Goal: Task Accomplishment & Management: Use online tool/utility

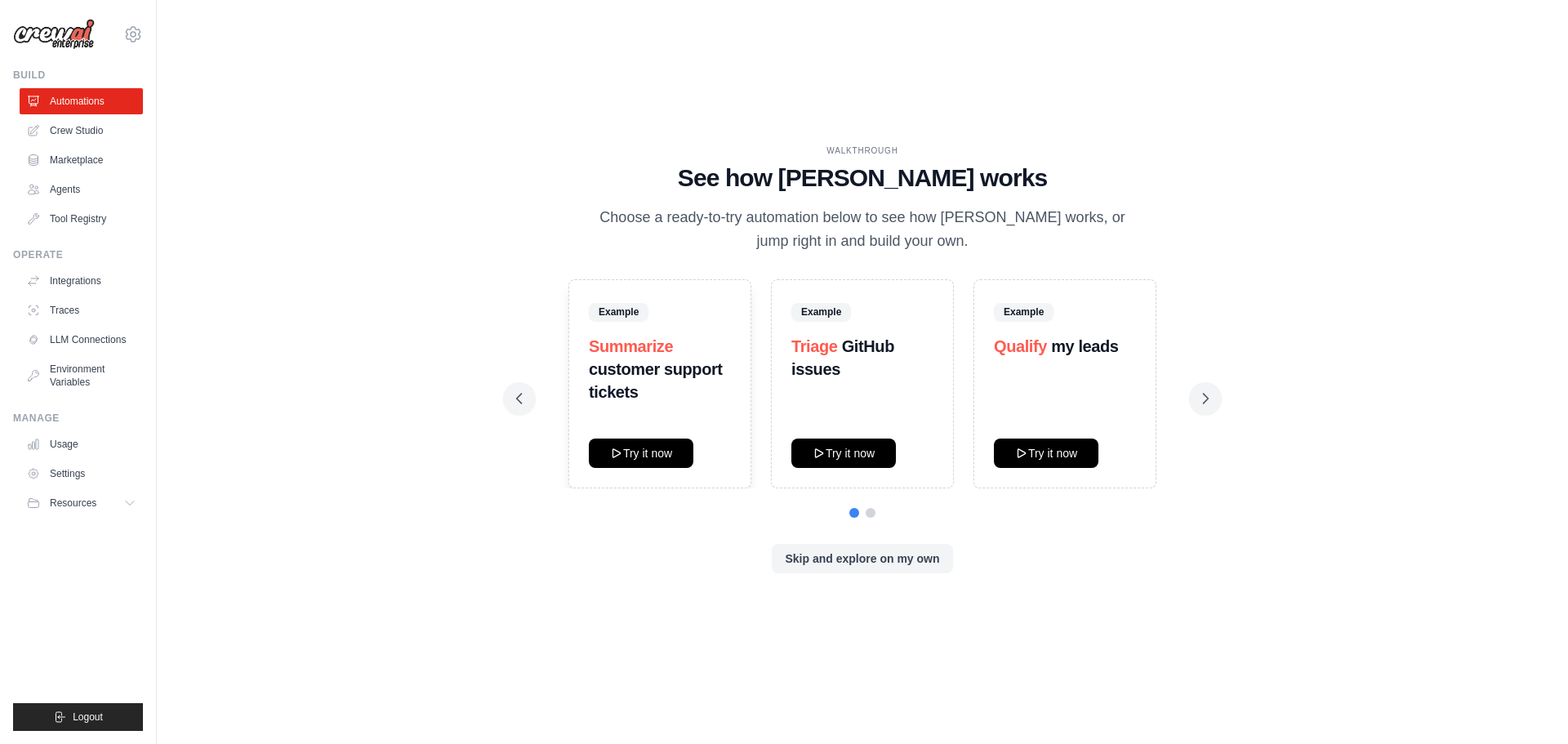
click at [307, 452] on div "WALKTHROUGH See how CrewAI works Choose a ready-to-try automation below to see …" at bounding box center [862, 372] width 1358 height 712
click at [93, 129] on link "Crew Studio" at bounding box center [83, 131] width 123 height 26
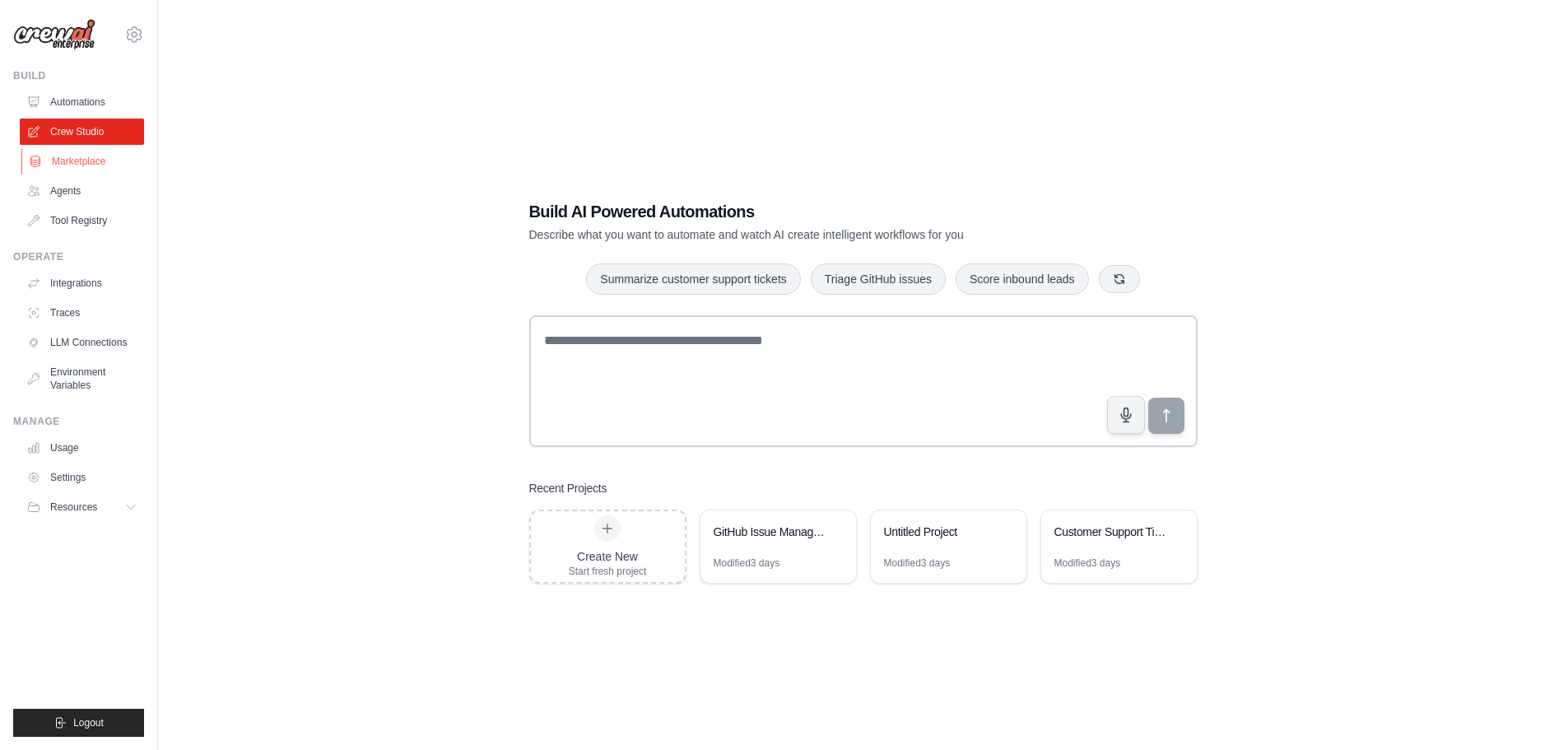
click at [78, 170] on link "Marketplace" at bounding box center [83, 161] width 124 height 26
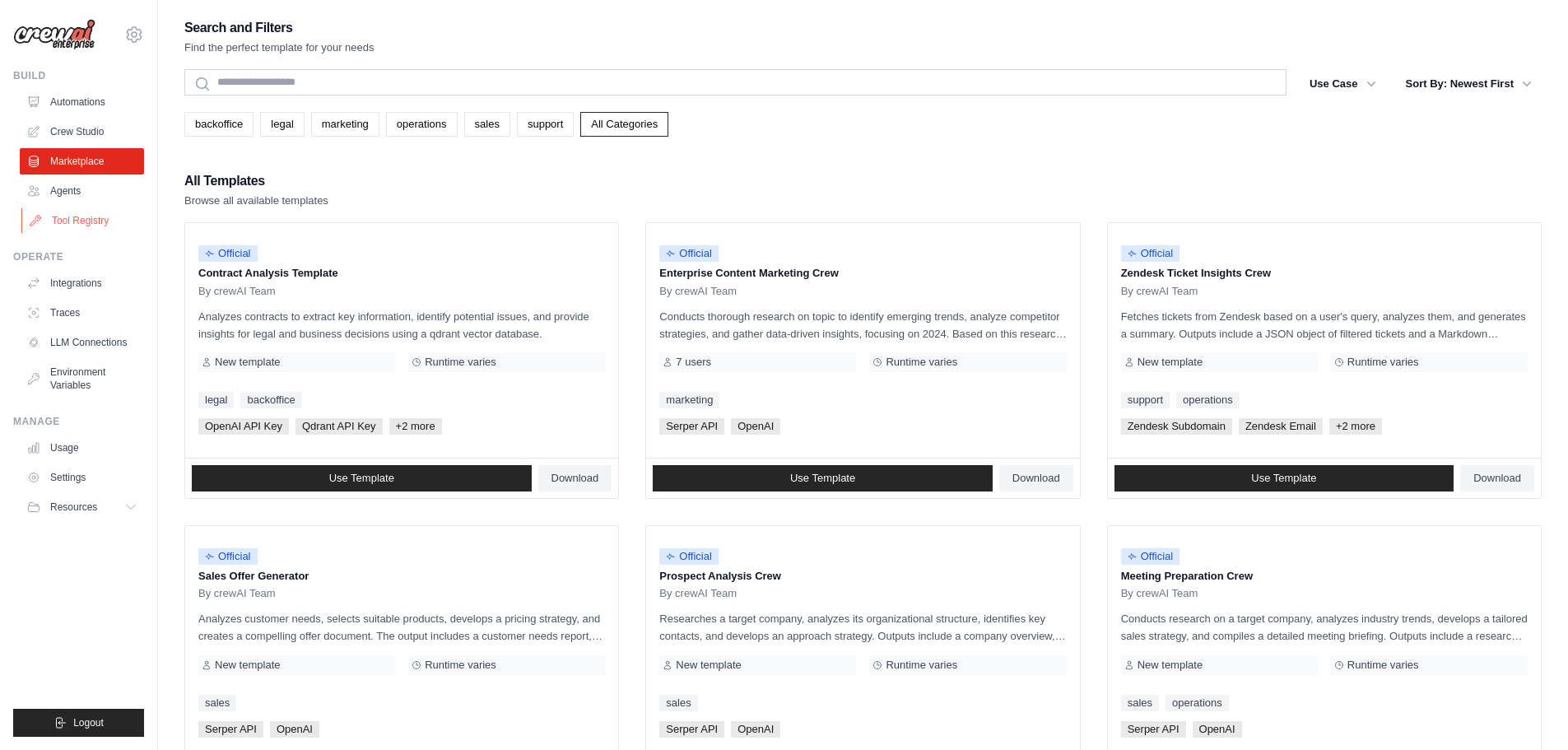
click at [64, 210] on link "Tool Registry" at bounding box center [83, 221] width 124 height 26
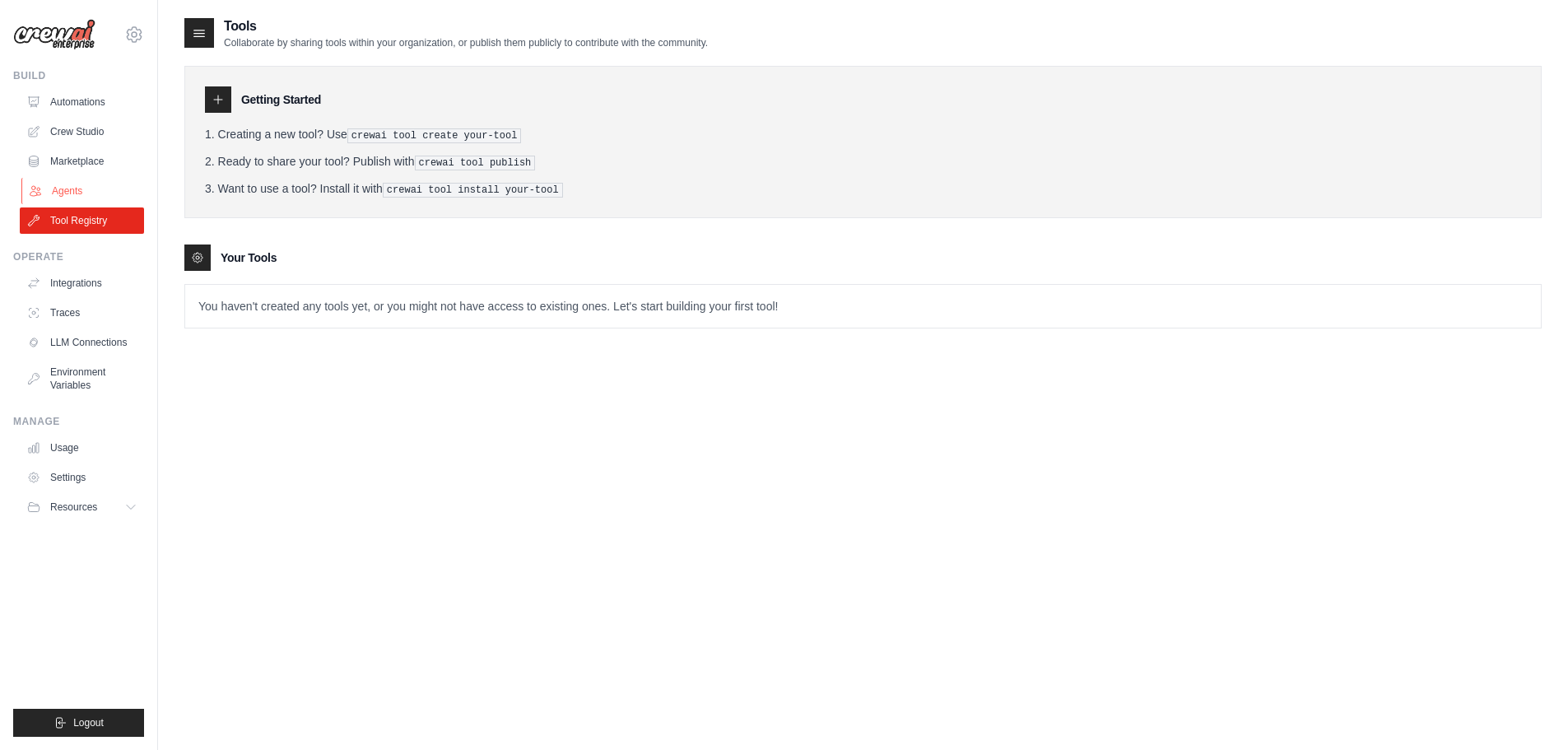
click at [66, 188] on link "Agents" at bounding box center [83, 191] width 124 height 26
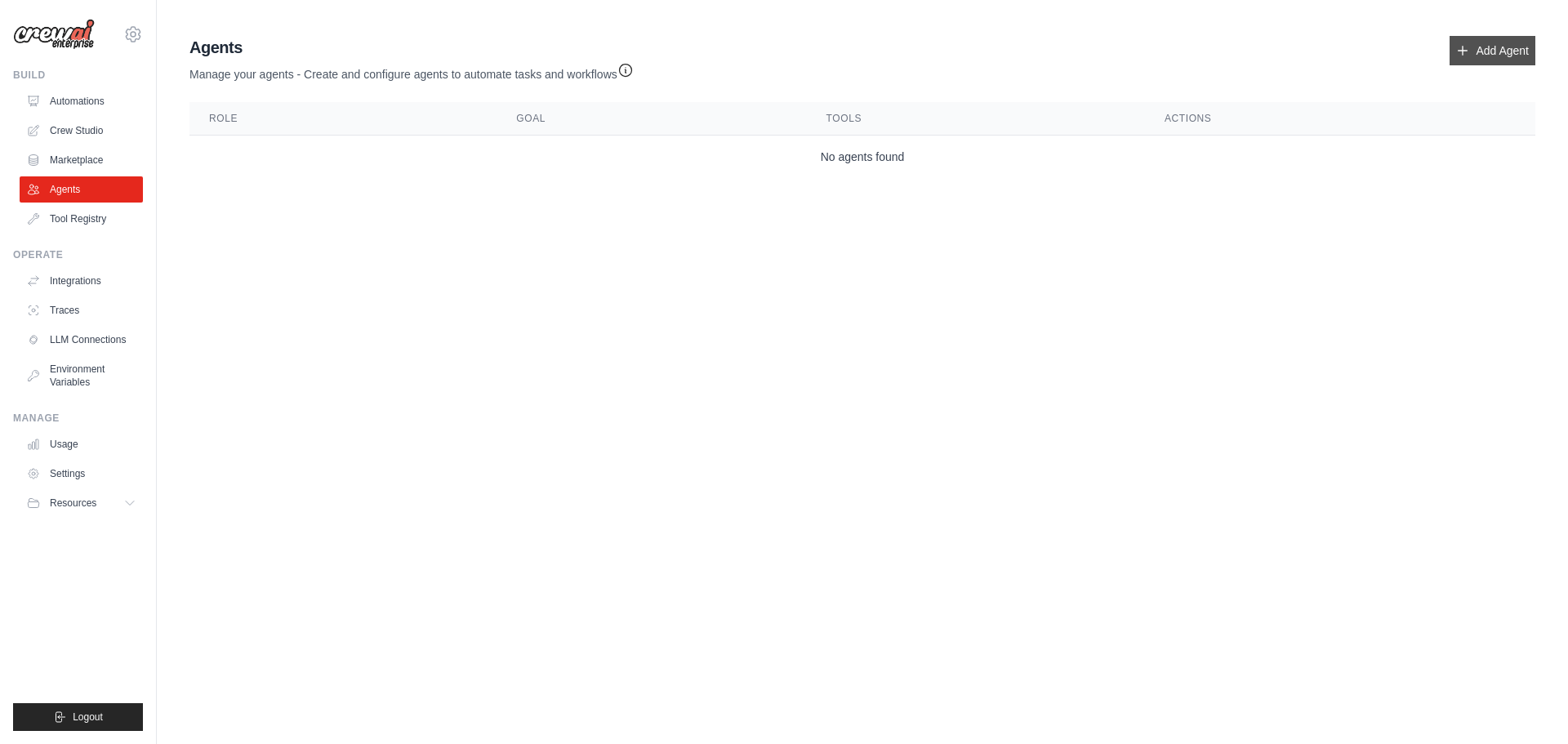
click at [1491, 41] on link "Add Agent" at bounding box center [1492, 51] width 85 height 29
click at [1473, 52] on link "Add Agent" at bounding box center [1492, 51] width 85 height 29
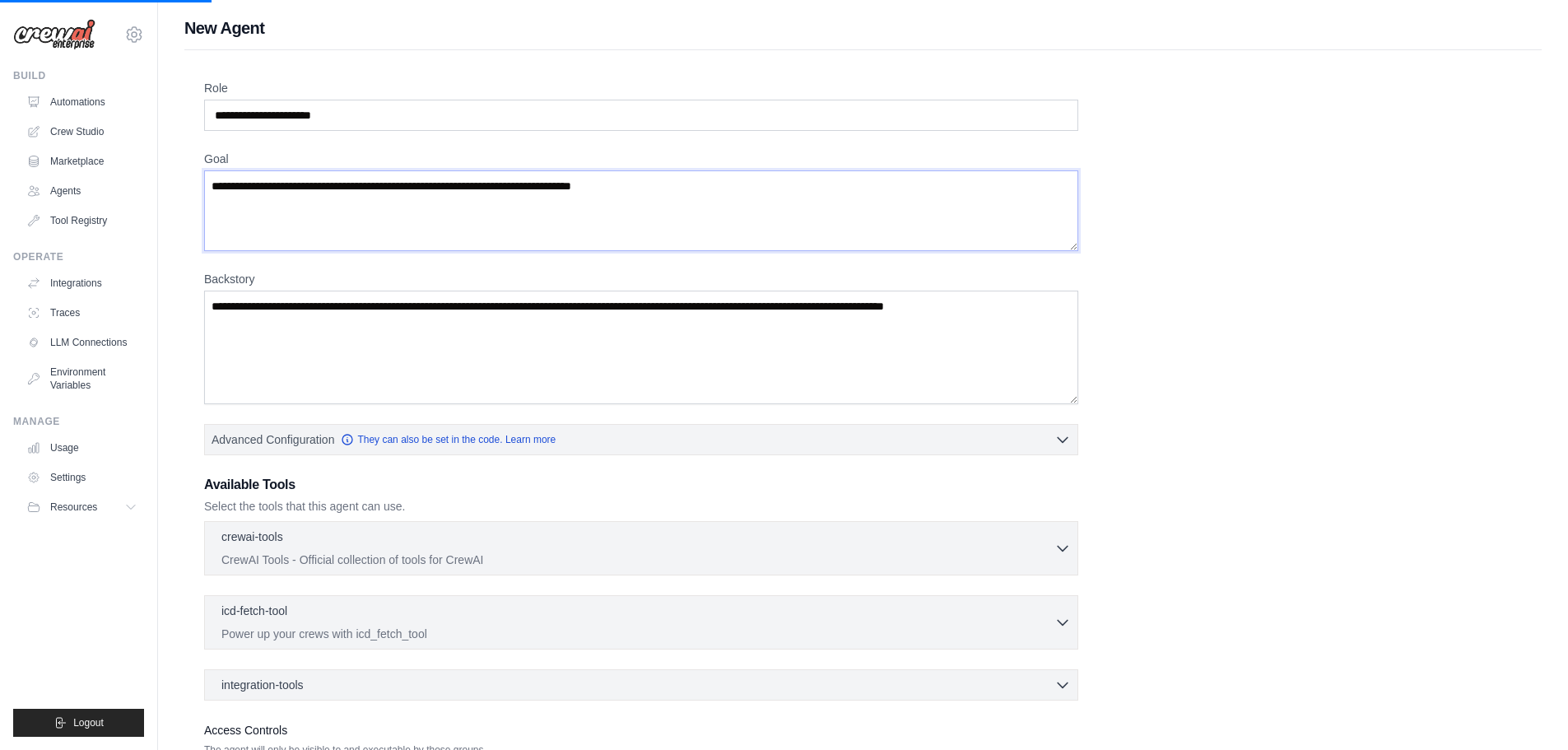
click at [454, 216] on textarea "Goal" at bounding box center [640, 210] width 874 height 81
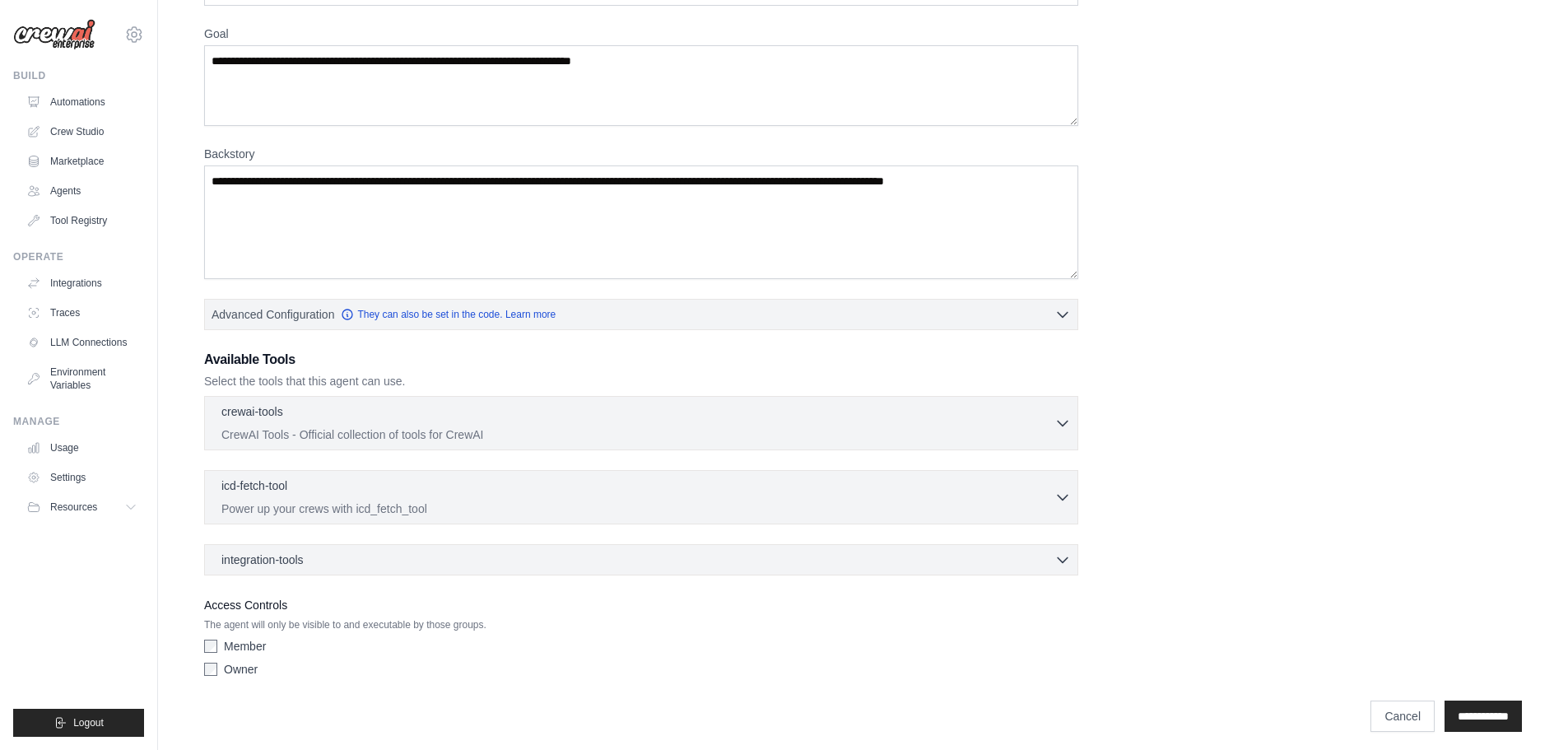
scroll to position [133, 0]
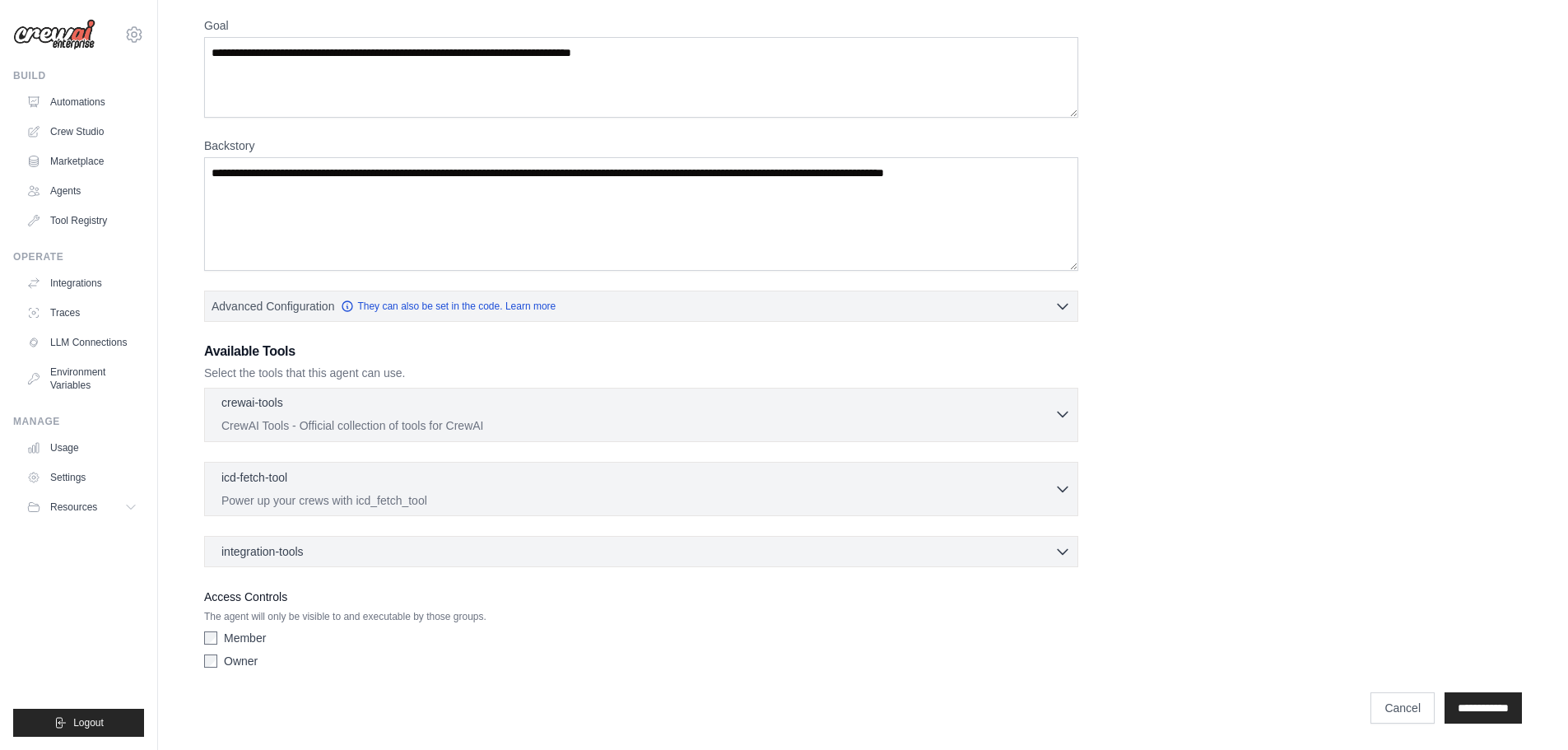
click at [349, 424] on p "CrewAI Tools - Official collection of tools for CrewAI" at bounding box center [638, 426] width 833 height 17
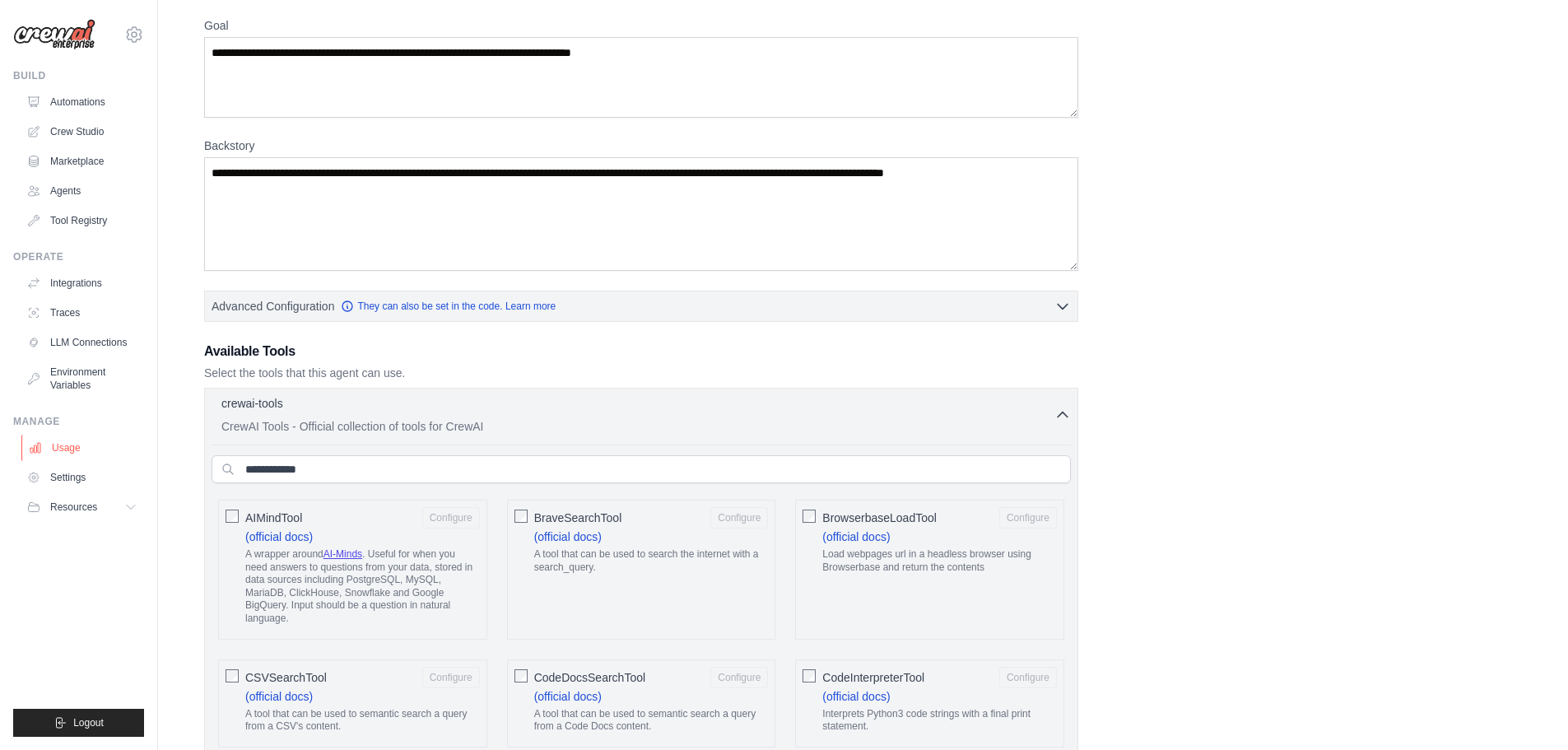
click at [82, 442] on link "Usage" at bounding box center [83, 448] width 124 height 26
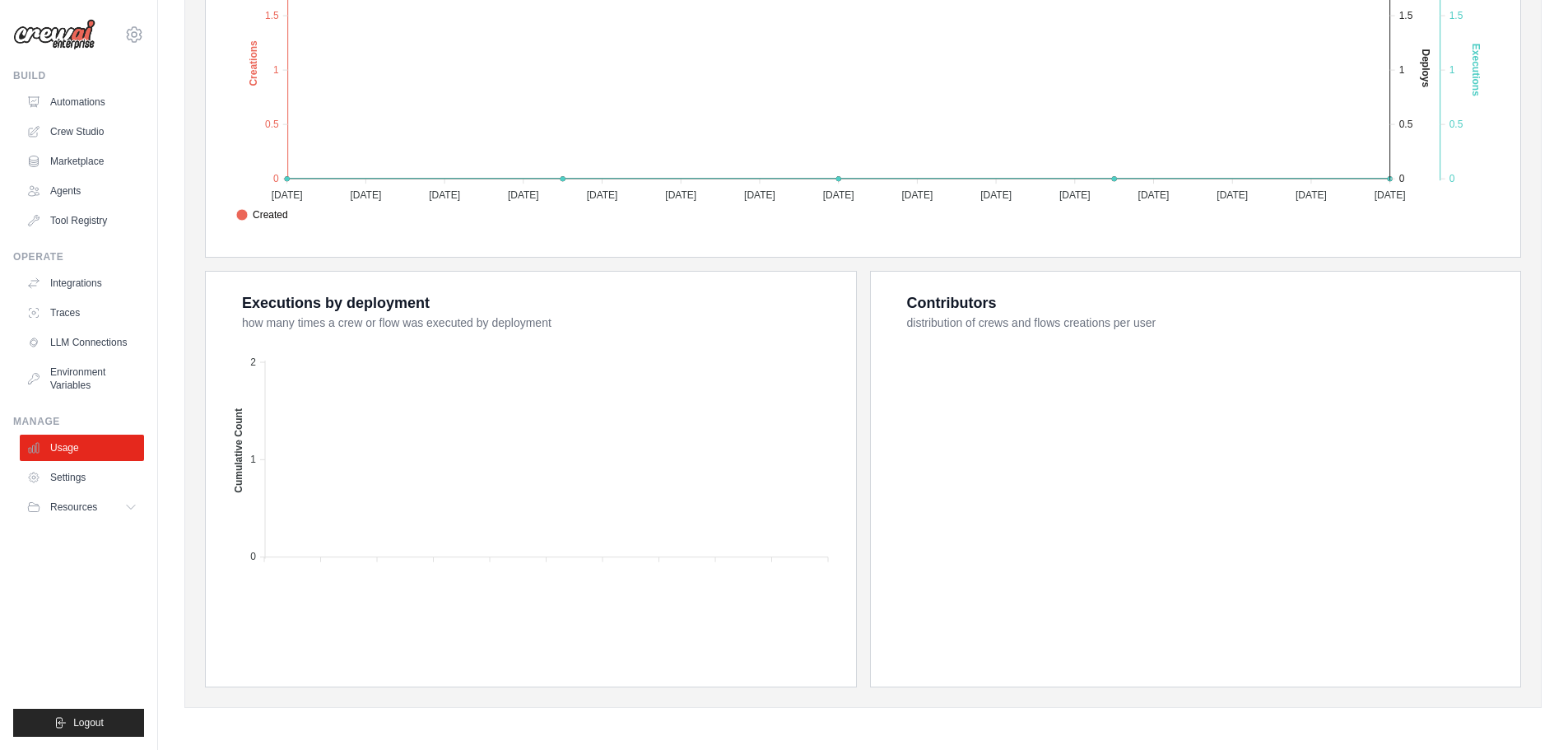
scroll to position [444, 0]
click at [104, 376] on link "Environment Variables" at bounding box center [83, 378] width 124 height 40
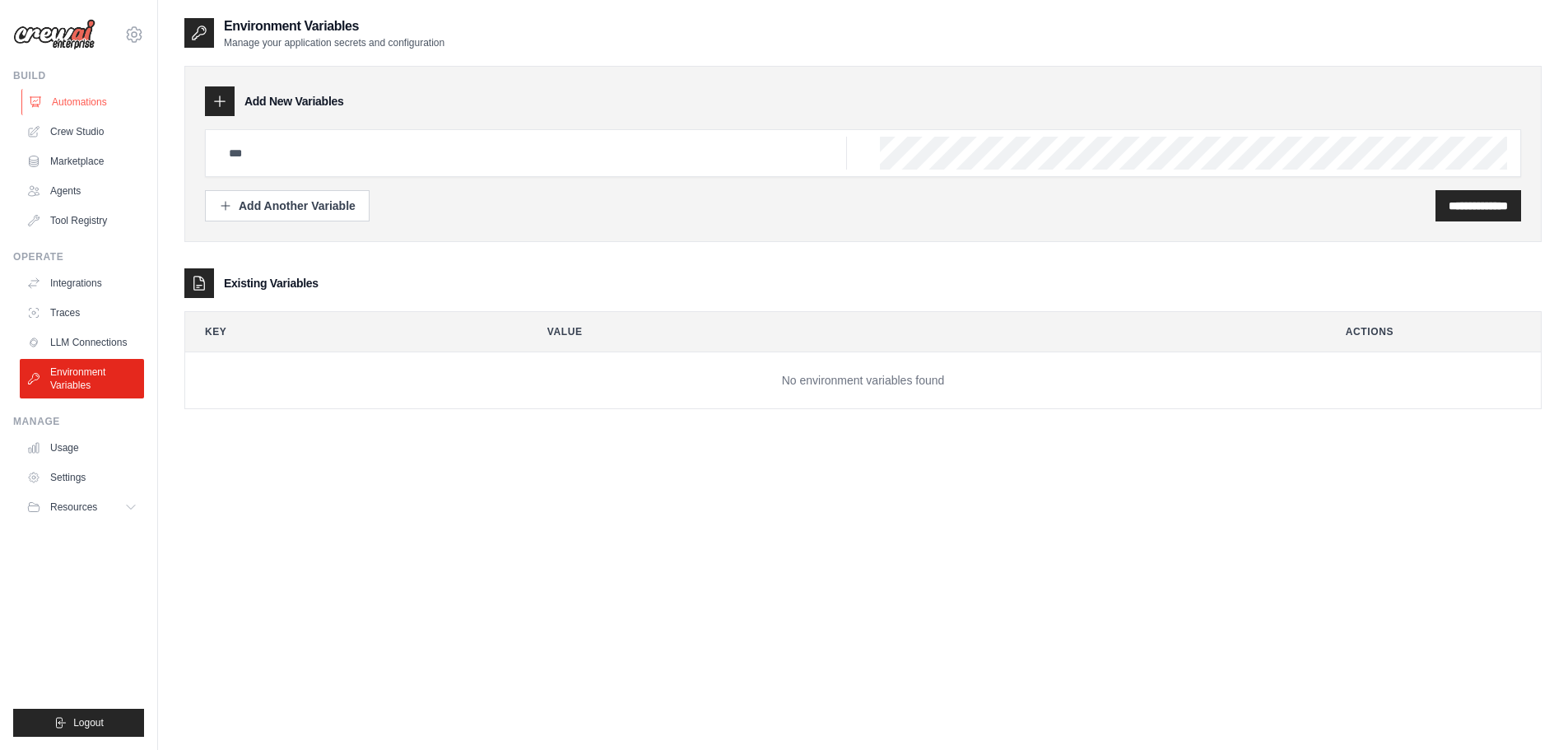
click at [64, 100] on link "Automations" at bounding box center [83, 102] width 124 height 26
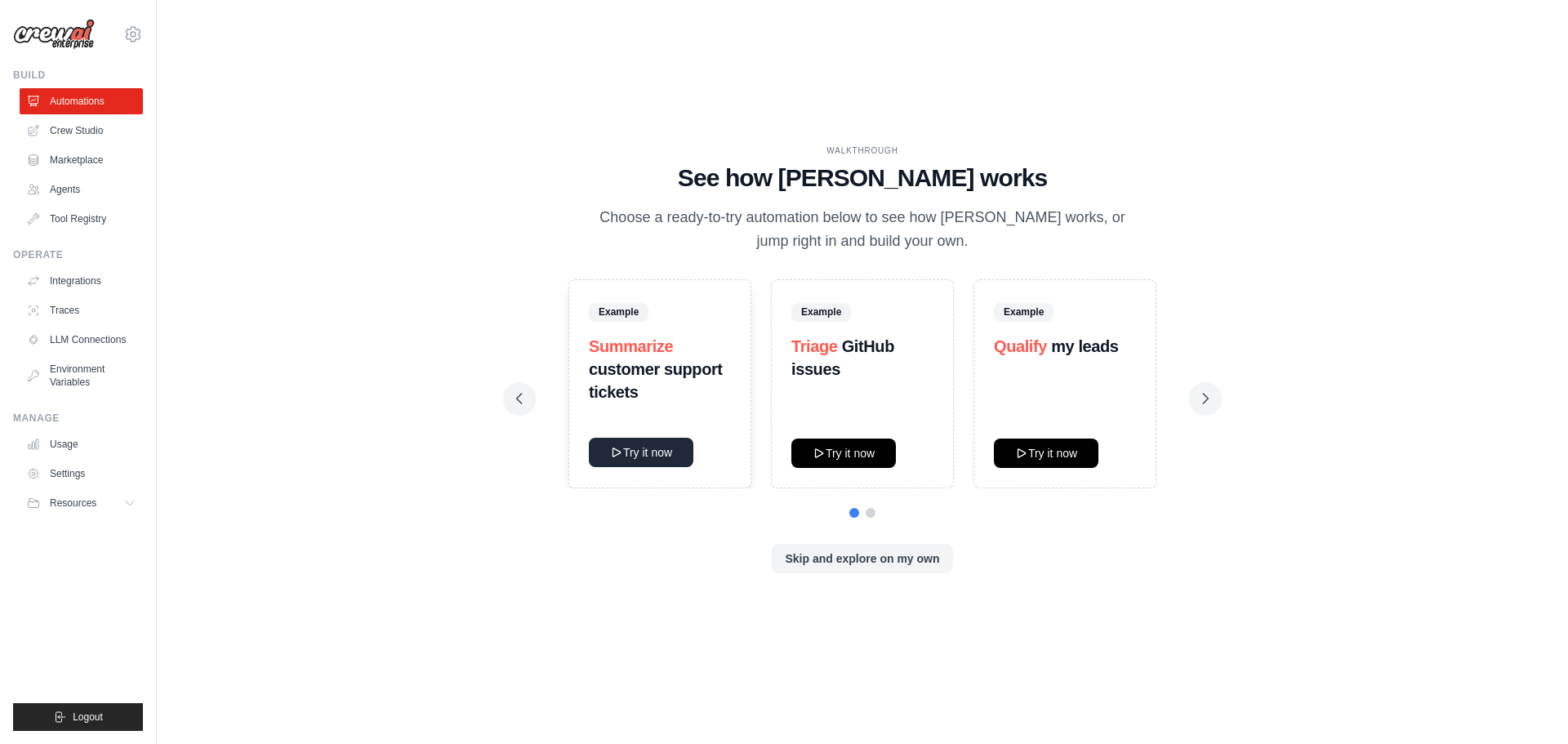
click at [625, 451] on button "Try it now" at bounding box center [641, 452] width 105 height 29
click at [64, 33] on img at bounding box center [53, 34] width 82 height 31
click at [1201, 392] on icon at bounding box center [1205, 399] width 17 height 17
click at [523, 395] on icon at bounding box center [519, 399] width 17 height 17
click at [113, 101] on link "Automations" at bounding box center [83, 101] width 123 height 26
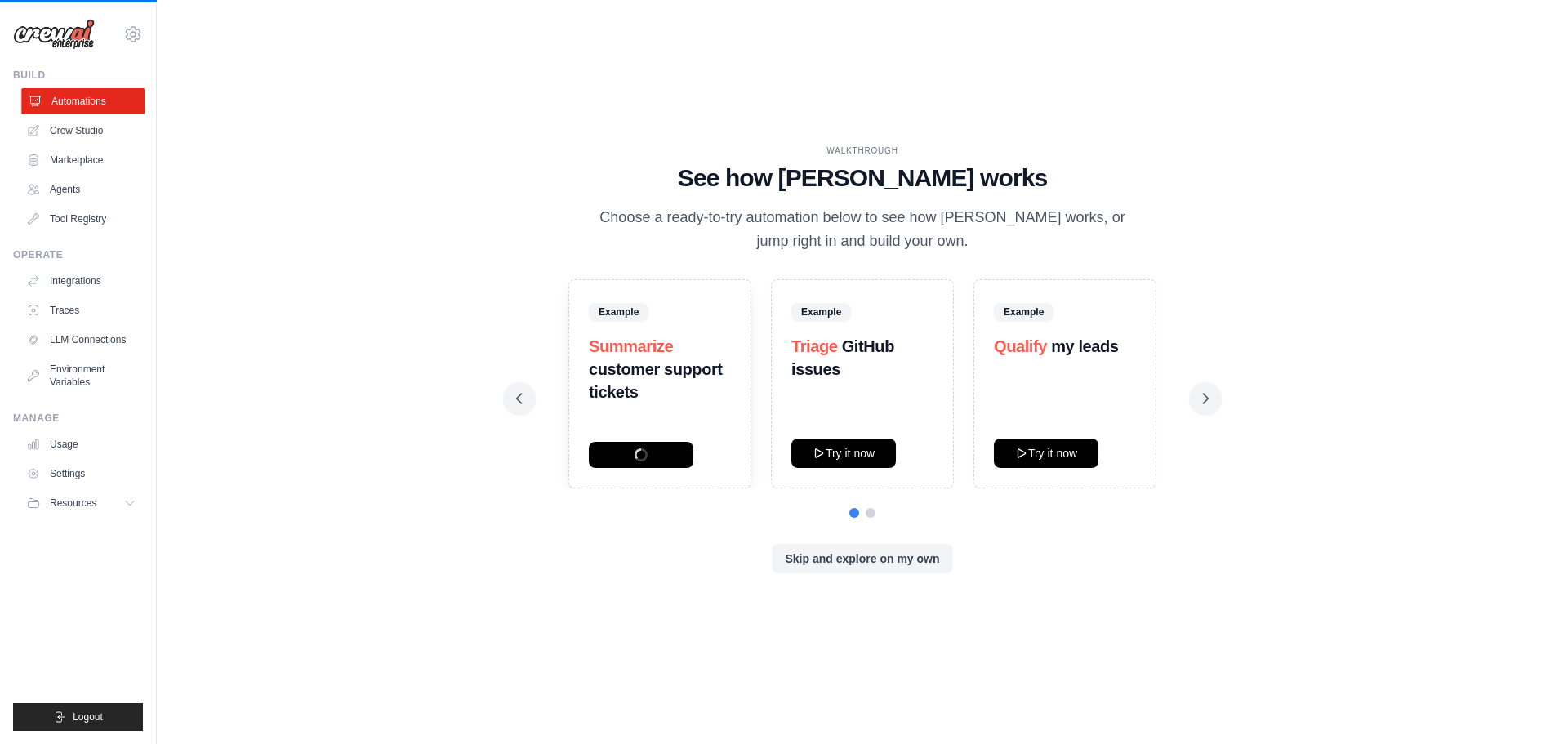
click at [113, 101] on link "Automations" at bounding box center [83, 101] width 123 height 26
click at [91, 129] on link "Crew Studio" at bounding box center [83, 131] width 123 height 26
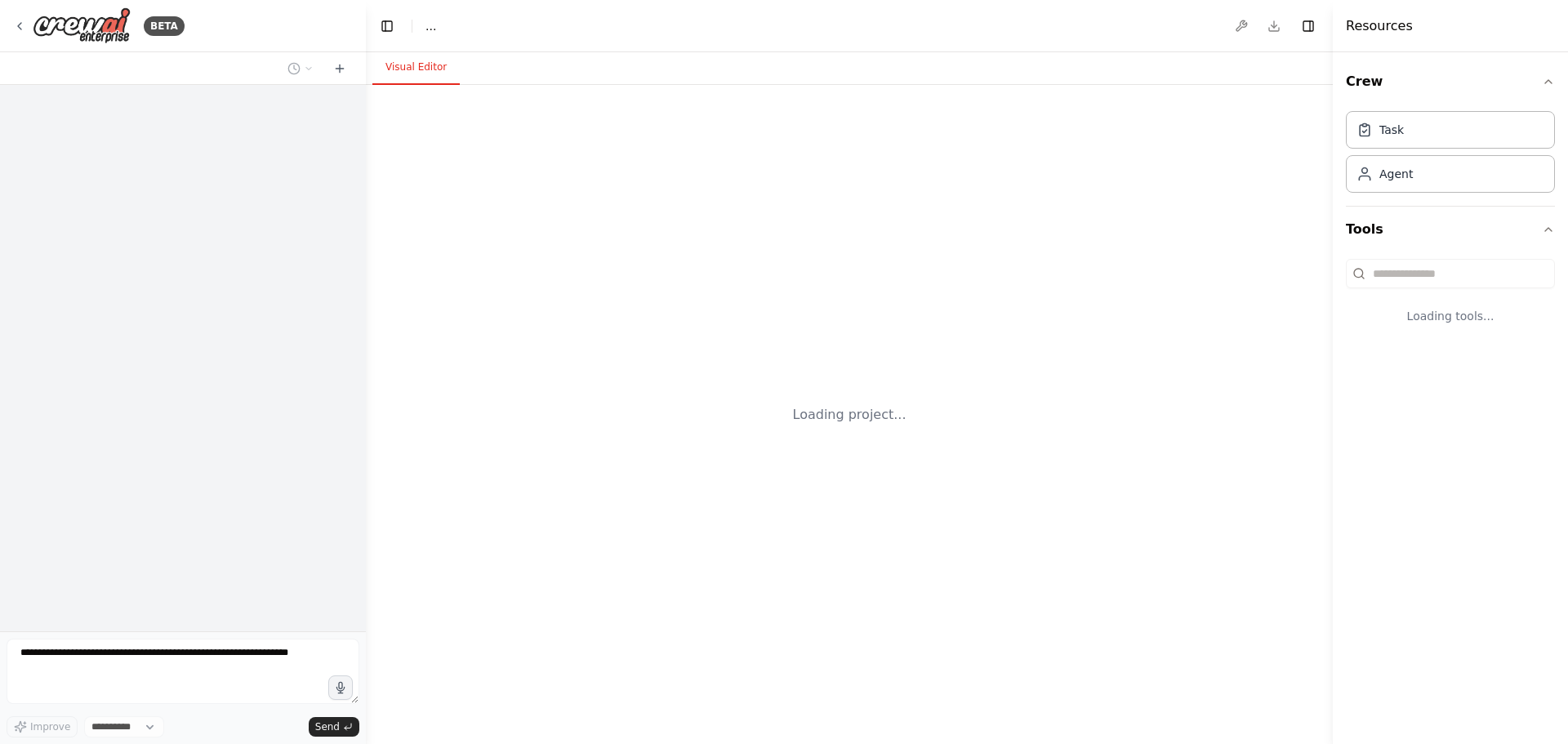
select select "****"
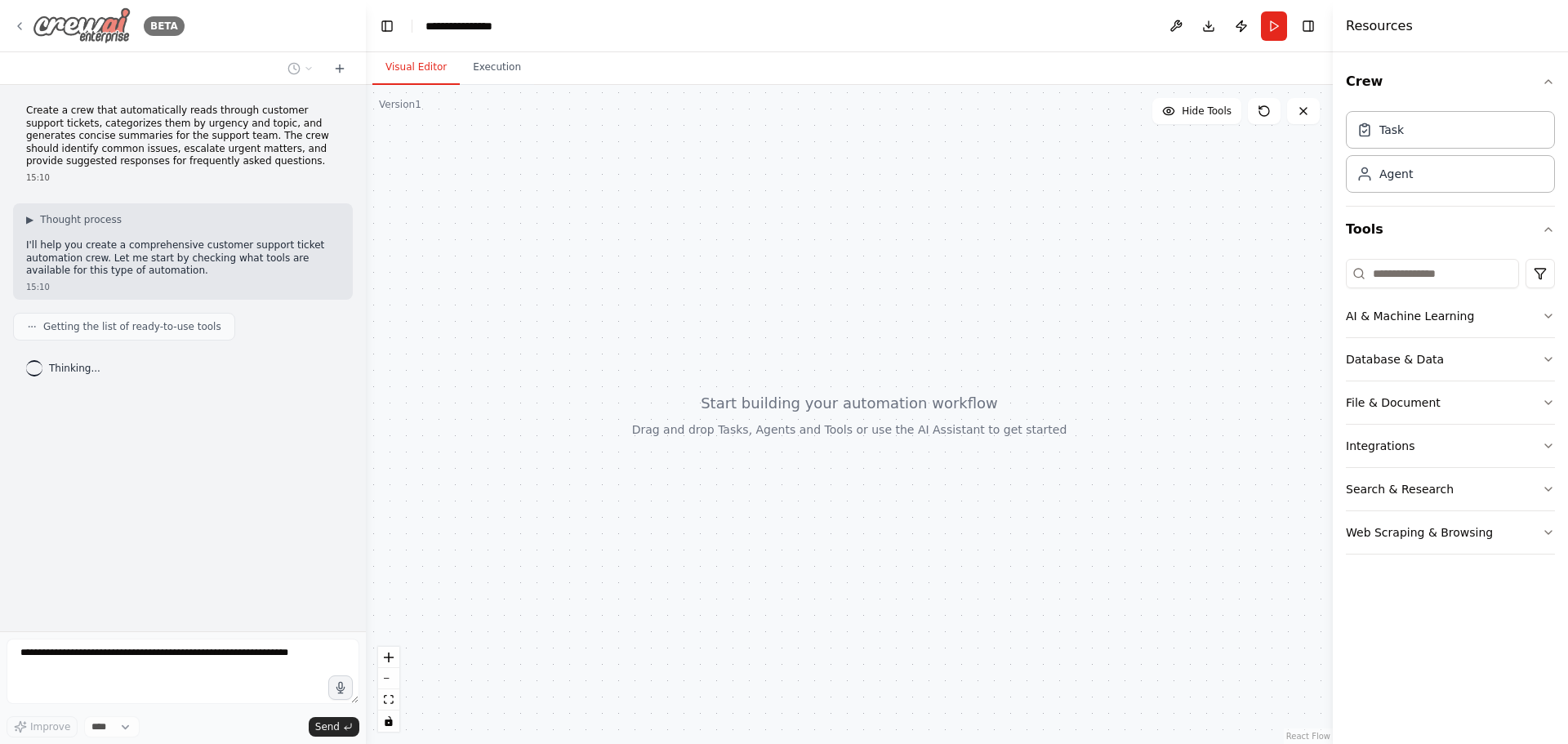
click at [94, 19] on img at bounding box center [82, 26] width 98 height 37
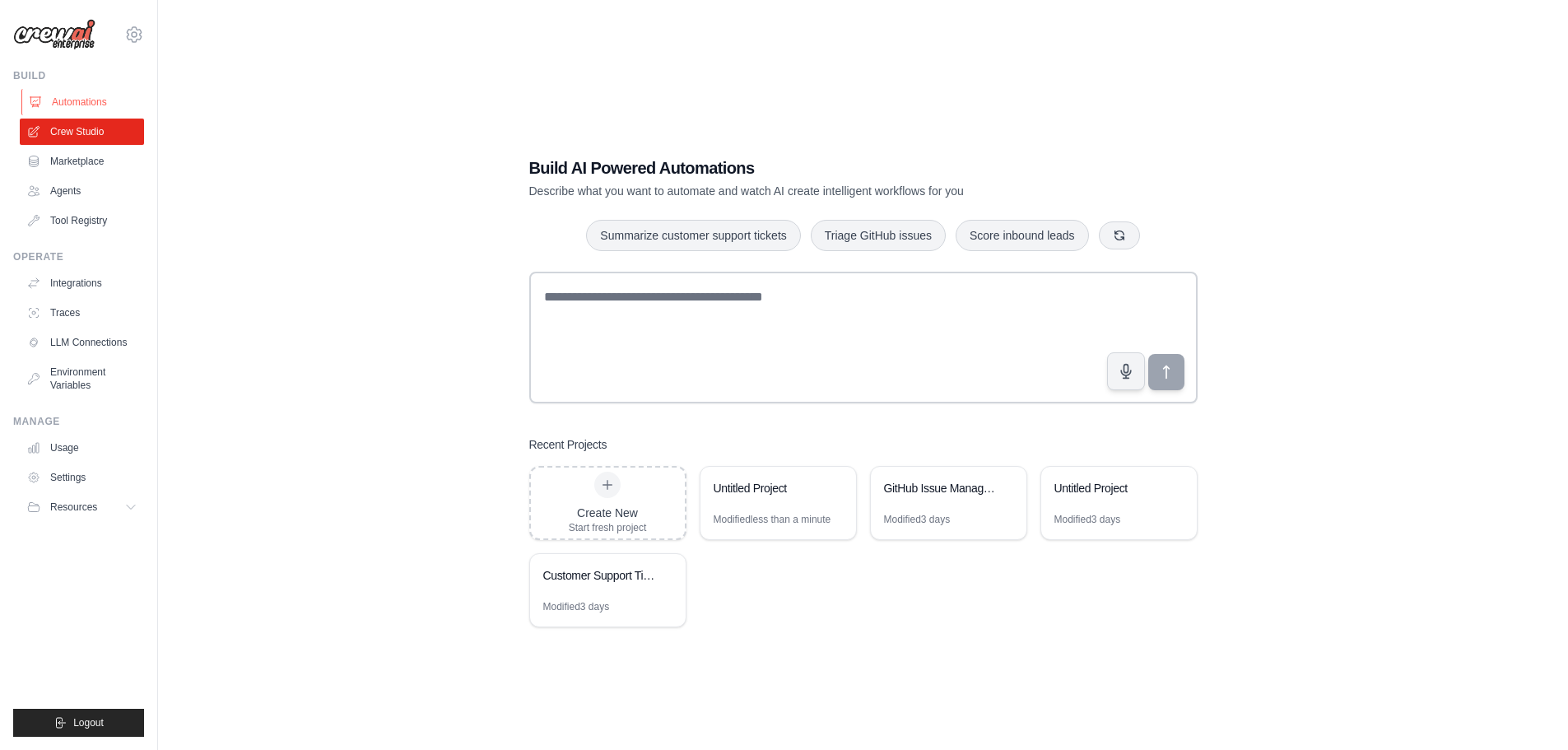
click at [95, 98] on link "Automations" at bounding box center [83, 102] width 124 height 26
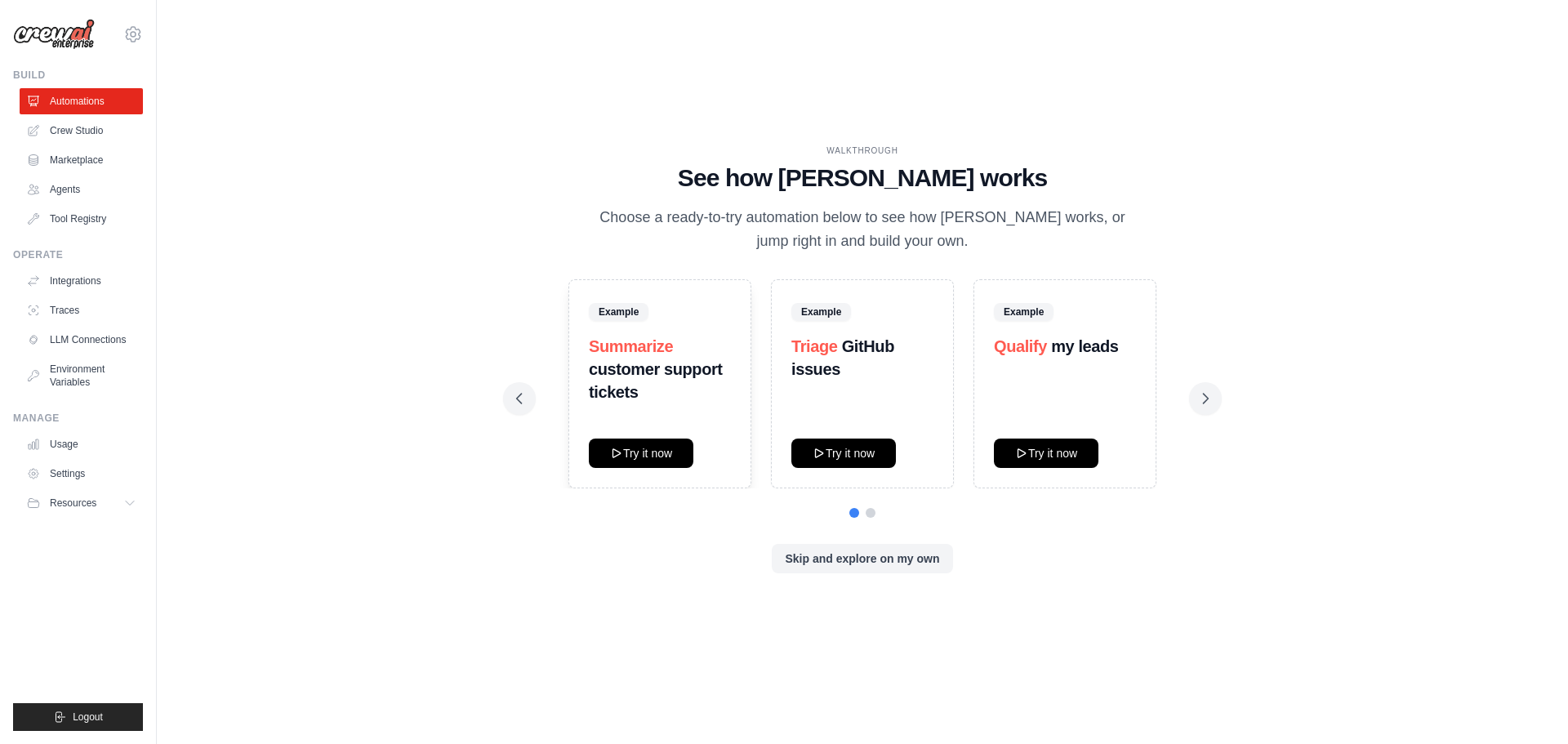
click at [454, 113] on div "WALKTHROUGH See how CrewAI works Choose a ready-to-try automation below to see …" at bounding box center [862, 372] width 1358 height 712
drag, startPoint x: 691, startPoint y: 4, endPoint x: 74, endPoint y: 40, distance: 618.0
click at [74, 40] on img at bounding box center [53, 34] width 82 height 31
click at [47, 35] on img at bounding box center [53, 34] width 82 height 31
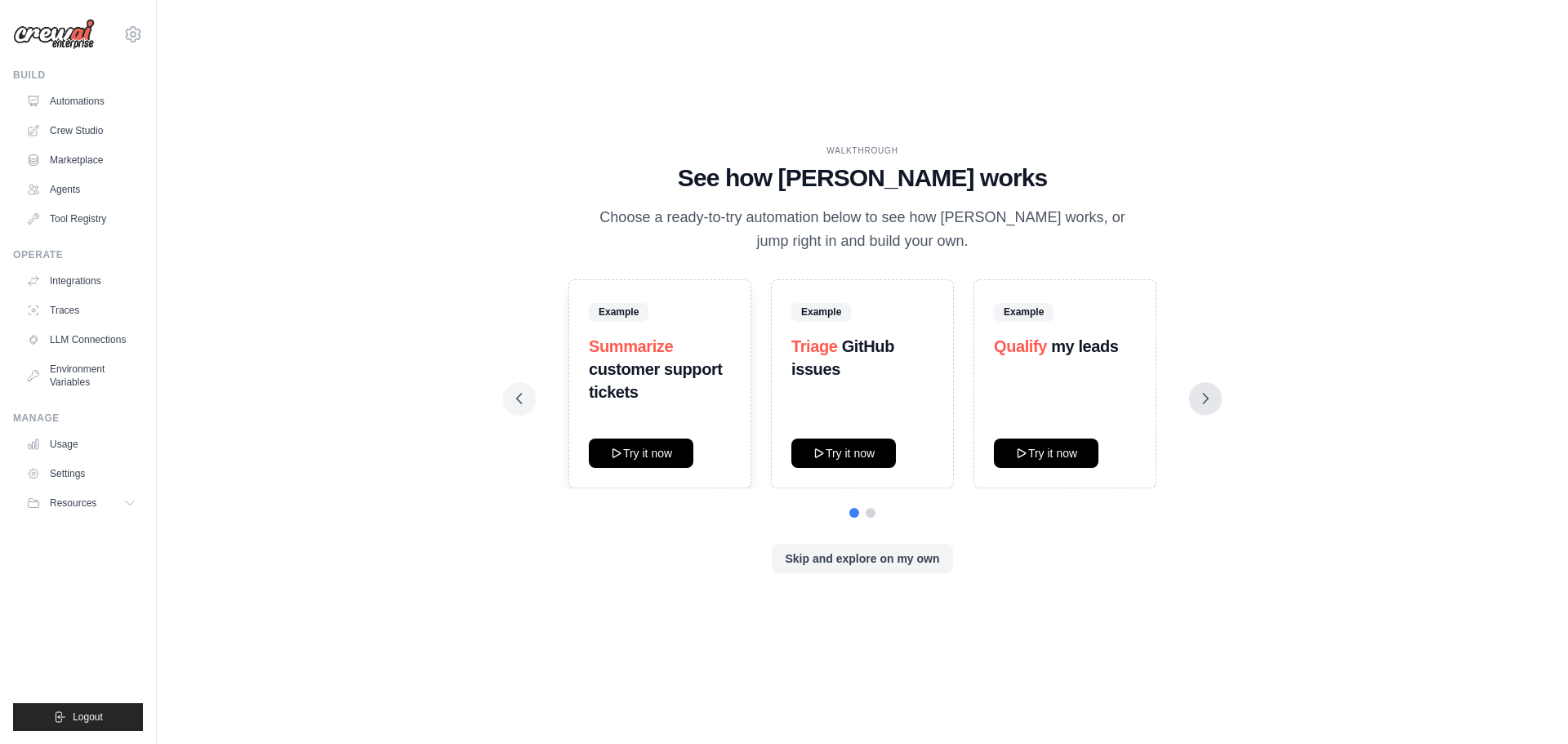
click at [1215, 393] on button at bounding box center [1205, 399] width 33 height 33
click at [1220, 390] on div "WALKTHROUGH See how [PERSON_NAME] works Choose a ready-to-try automation below …" at bounding box center [862, 372] width 732 height 456
click at [1206, 392] on icon at bounding box center [1205, 399] width 17 height 17
click at [886, 555] on button "Skip and explore on my own" at bounding box center [861, 558] width 180 height 29
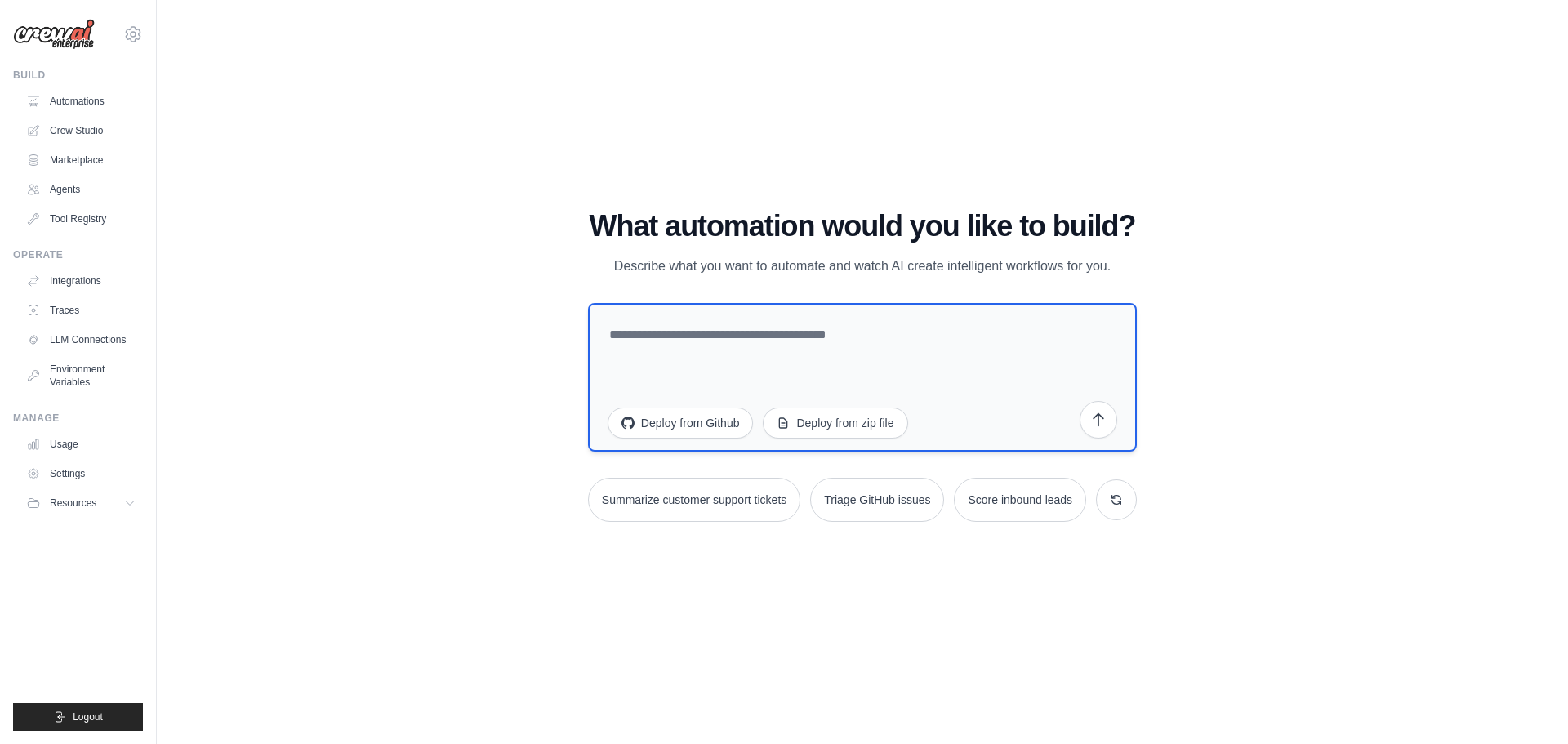
click at [806, 351] on textarea at bounding box center [862, 378] width 549 height 149
click at [1113, 502] on icon at bounding box center [1117, 498] width 9 height 9
click at [1113, 502] on icon at bounding box center [1118, 499] width 13 height 13
click at [1113, 502] on button at bounding box center [1128, 499] width 40 height 40
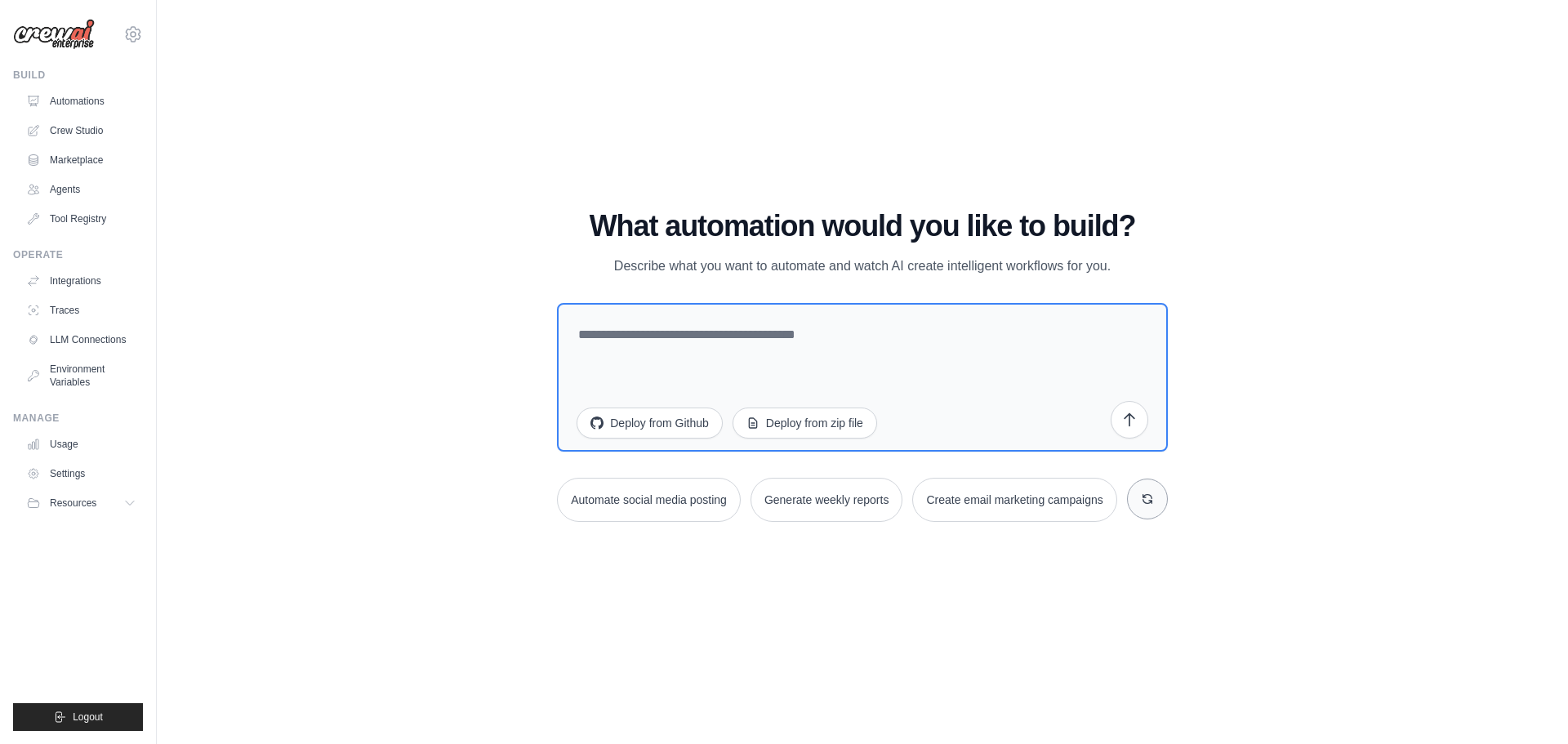
click at [1113, 502] on button "Create email marketing campaigns" at bounding box center [1014, 500] width 204 height 44
type textarea "**********"
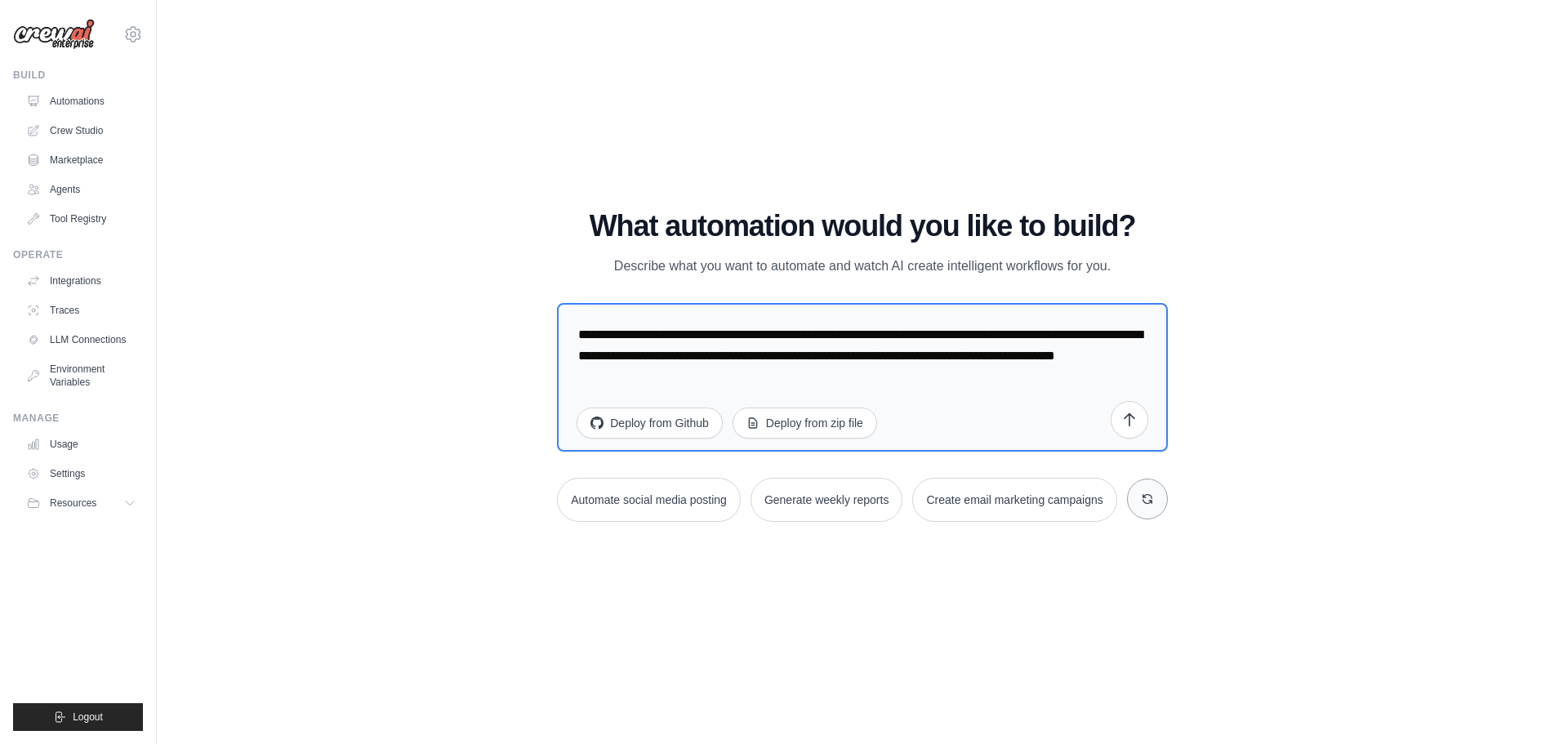
click at [1137, 498] on button at bounding box center [1147, 499] width 40 height 40
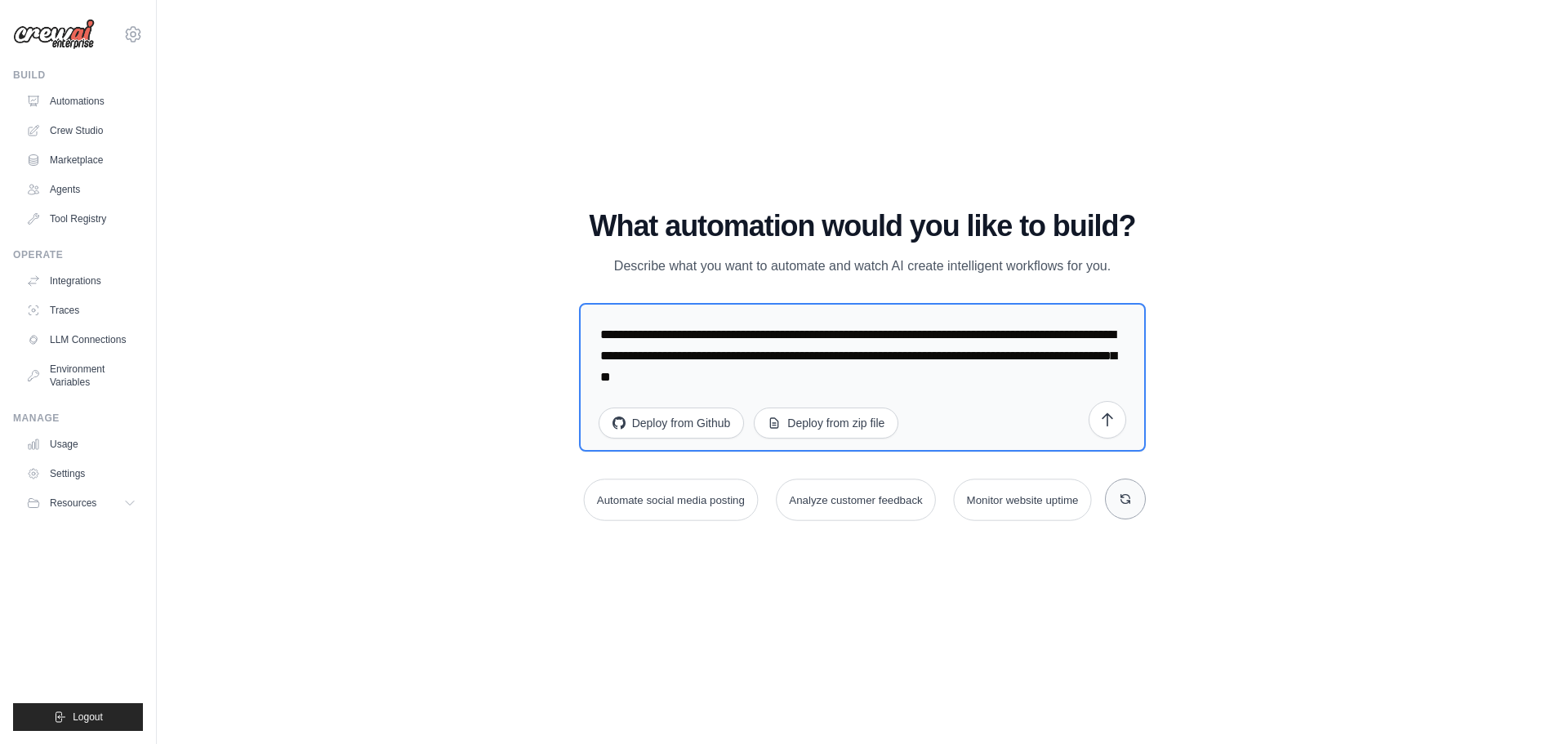
click at [1144, 498] on button at bounding box center [1125, 499] width 40 height 40
click at [1144, 498] on button at bounding box center [1136, 499] width 40 height 40
click at [1144, 498] on div "WALKTHROUGH See how [PERSON_NAME] works Choose a ready-to-try automation below …" at bounding box center [862, 372] width 585 height 326
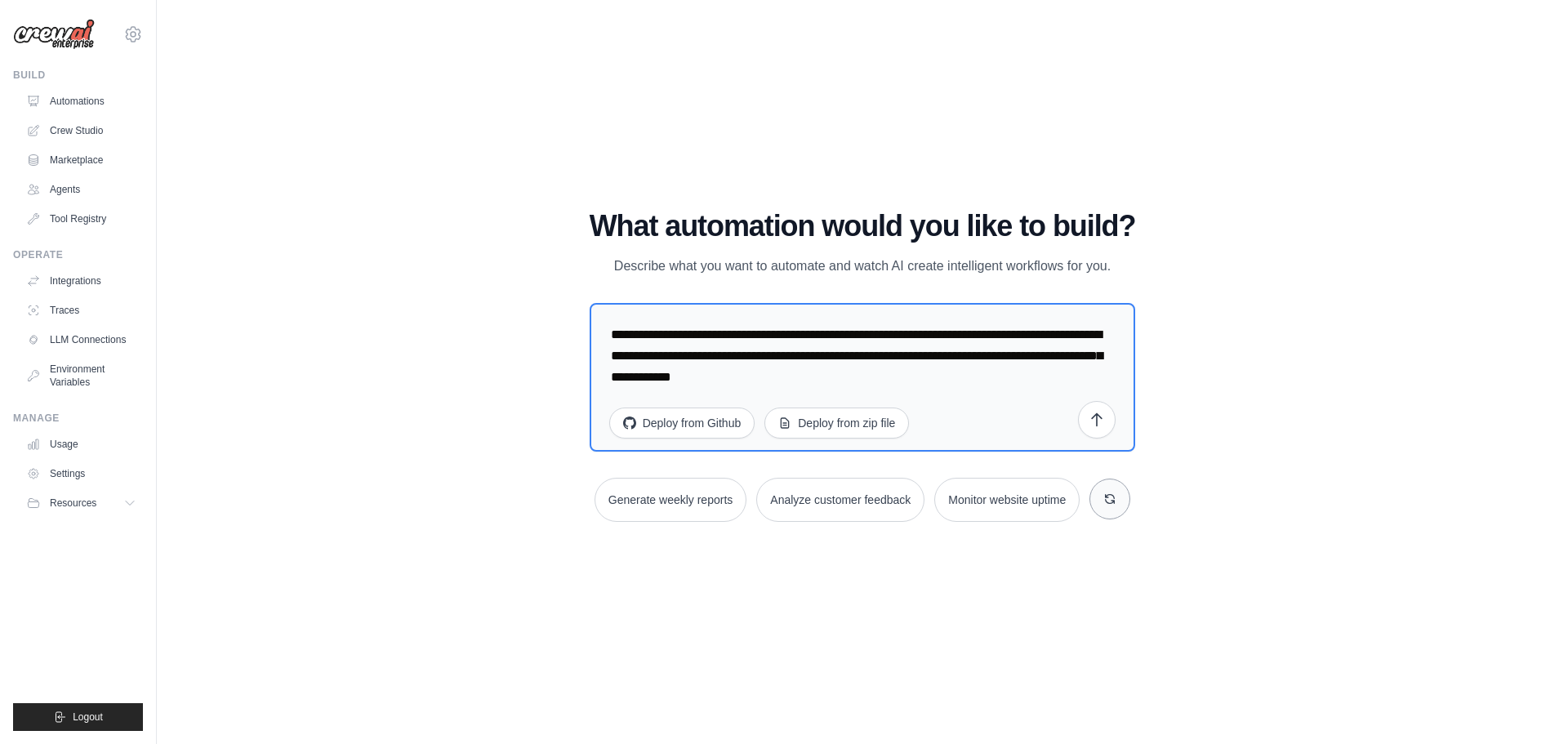
click at [1144, 498] on div "WALKTHROUGH See how [PERSON_NAME] works Choose a ready-to-try automation below …" at bounding box center [862, 372] width 585 height 326
click at [1133, 506] on div "Generate weekly reports Analyze customer feedback Monitor website uptime" at bounding box center [862, 500] width 546 height 44
click at [1116, 507] on button at bounding box center [1109, 499] width 40 height 40
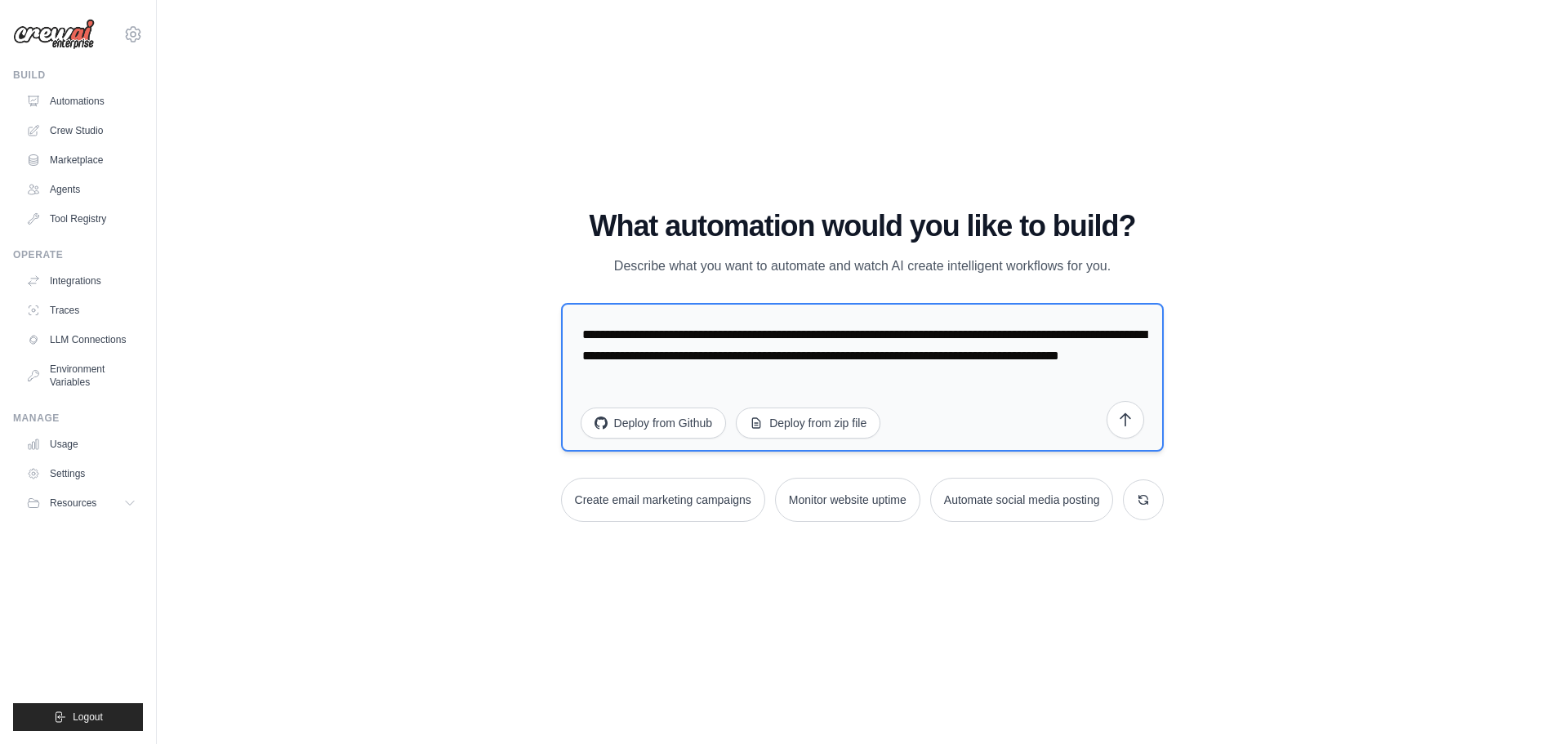
click at [961, 406] on textarea "**********" at bounding box center [862, 378] width 603 height 149
